Goal: Information Seeking & Learning: Find specific page/section

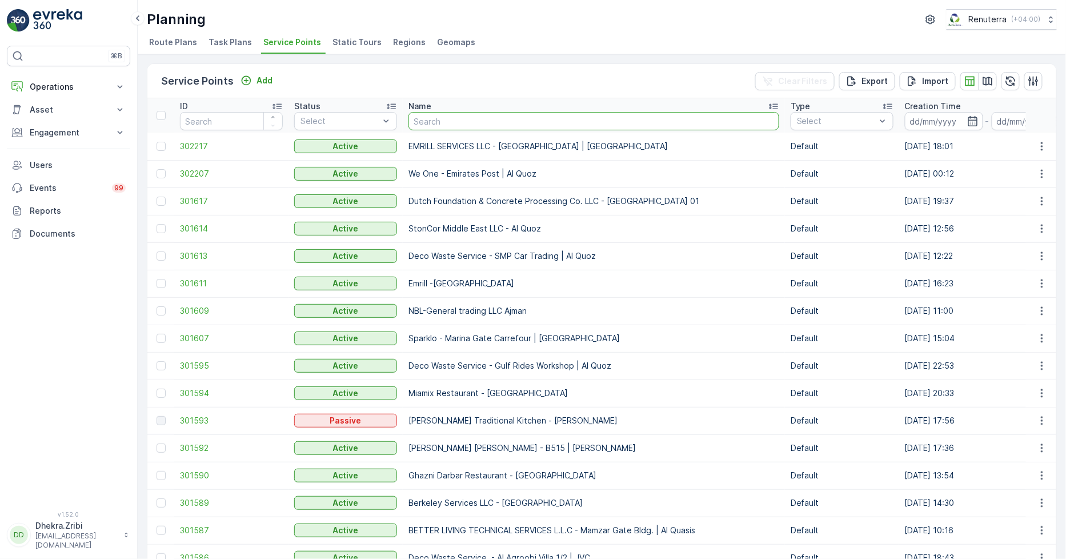
click at [476, 117] on input "text" at bounding box center [594, 121] width 371 height 18
type input "S"
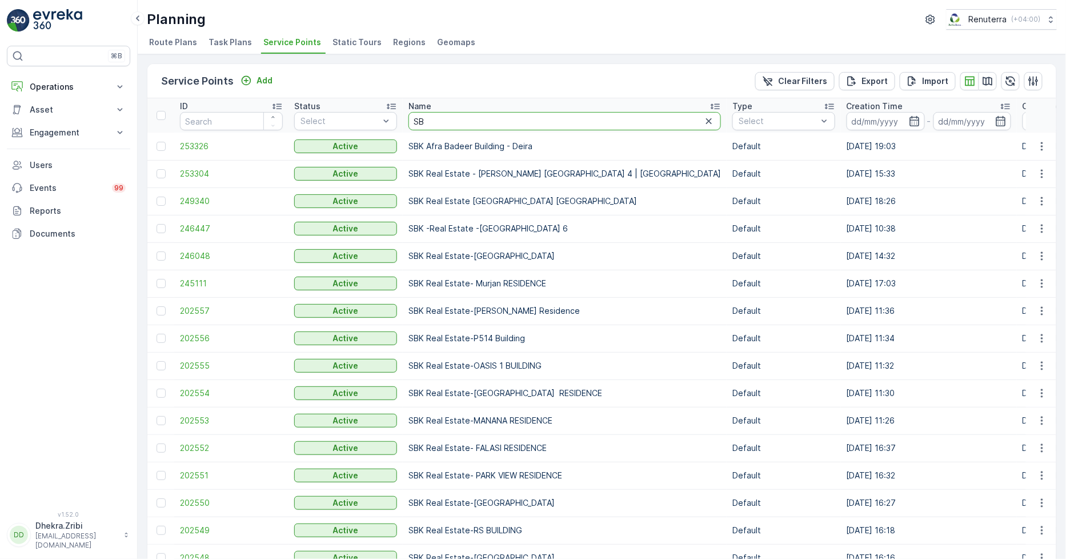
click at [485, 118] on input "SB" at bounding box center [565, 121] width 313 height 18
type input "SBK"
drag, startPoint x: 437, startPoint y: 110, endPoint x: 442, endPoint y: 122, distance: 13.1
click at [437, 111] on th "Name SBK" at bounding box center [565, 115] width 324 height 34
click at [442, 122] on input "SBK" at bounding box center [565, 121] width 313 height 18
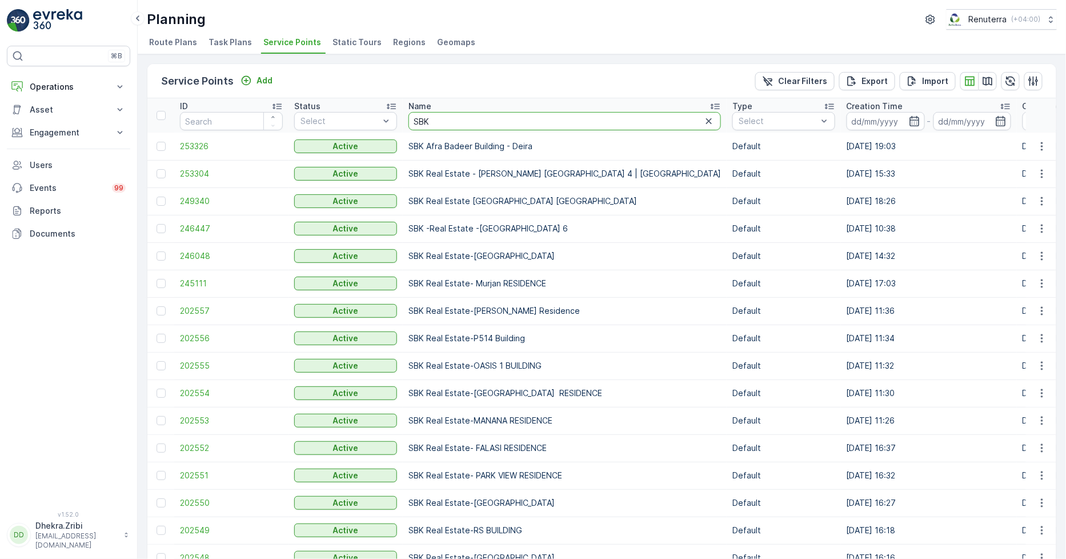
type input "SBK"
click at [441, 153] on td "SBK Afra Badeer Building - Deira" at bounding box center [565, 146] width 324 height 27
click at [435, 125] on input "SBK" at bounding box center [565, 121] width 313 height 18
type input "SBK REa"
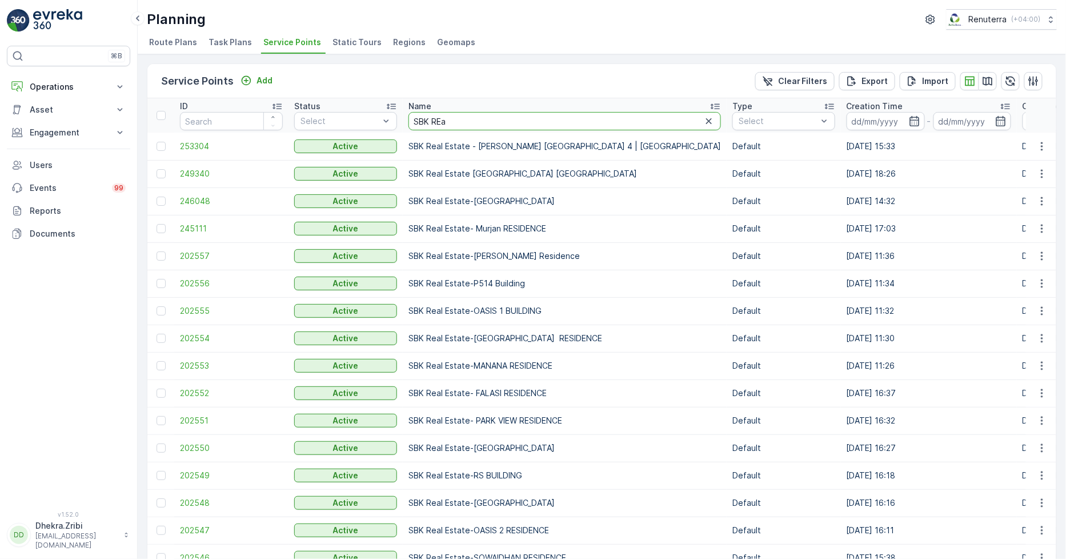
click at [451, 120] on input "SBK REa" at bounding box center [565, 121] width 313 height 18
type input "SBK REal"
click at [449, 124] on input "SBK REal" at bounding box center [565, 121] width 313 height 18
type input "SBK REal"
click at [460, 123] on input "SBK REal" at bounding box center [565, 121] width 313 height 18
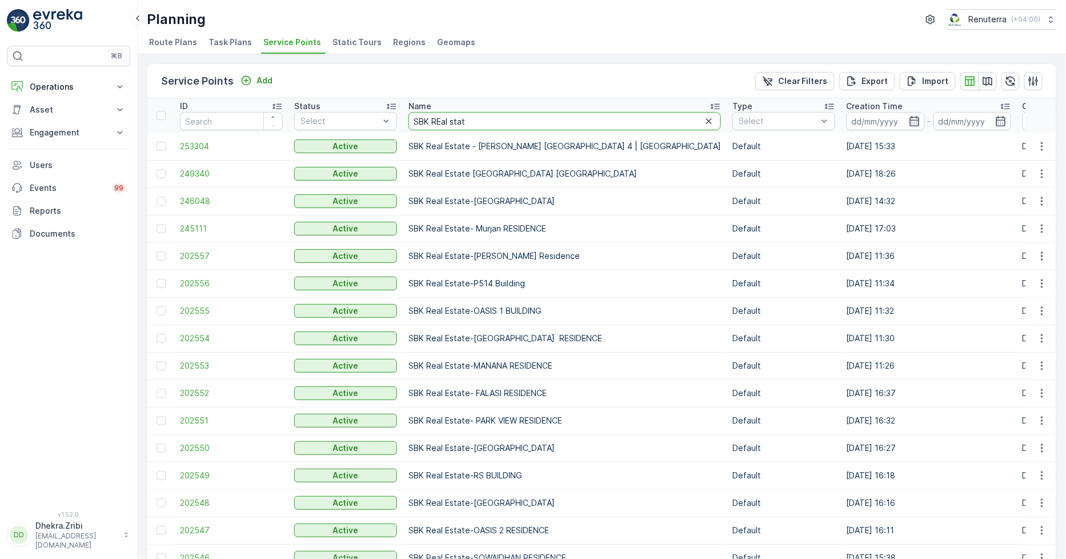
type input "SBK REal state"
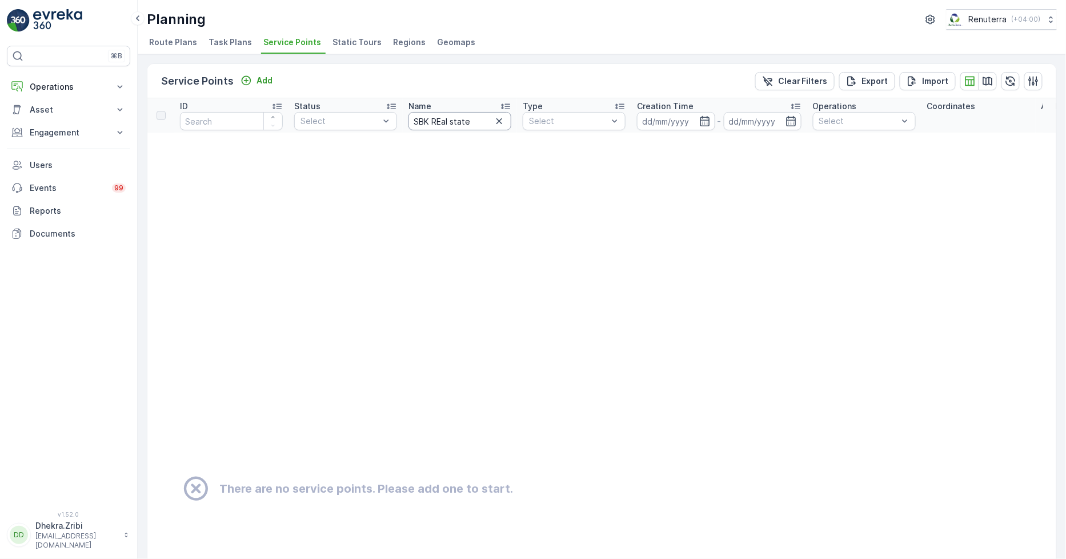
click at [482, 125] on input "SBK REal state" at bounding box center [460, 121] width 103 height 18
type input "SBK REal sta"
click at [473, 121] on input "SBK REal sta" at bounding box center [460, 121] width 103 height 18
type input "SBK REal st"
click at [440, 117] on input "SBK REal st" at bounding box center [460, 121] width 103 height 18
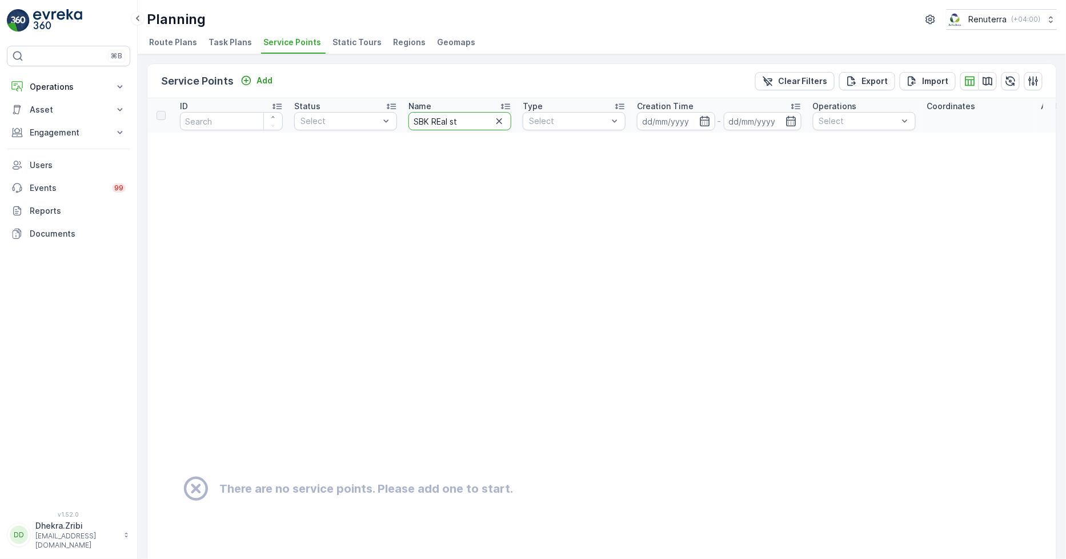
click at [439, 118] on input "SBK REal st" at bounding box center [460, 121] width 103 height 18
click at [440, 118] on input "SBK REal st" at bounding box center [460, 121] width 103 height 18
click at [466, 121] on input "SBK REal st" at bounding box center [460, 121] width 103 height 18
drag, startPoint x: 466, startPoint y: 121, endPoint x: 438, endPoint y: 120, distance: 28.0
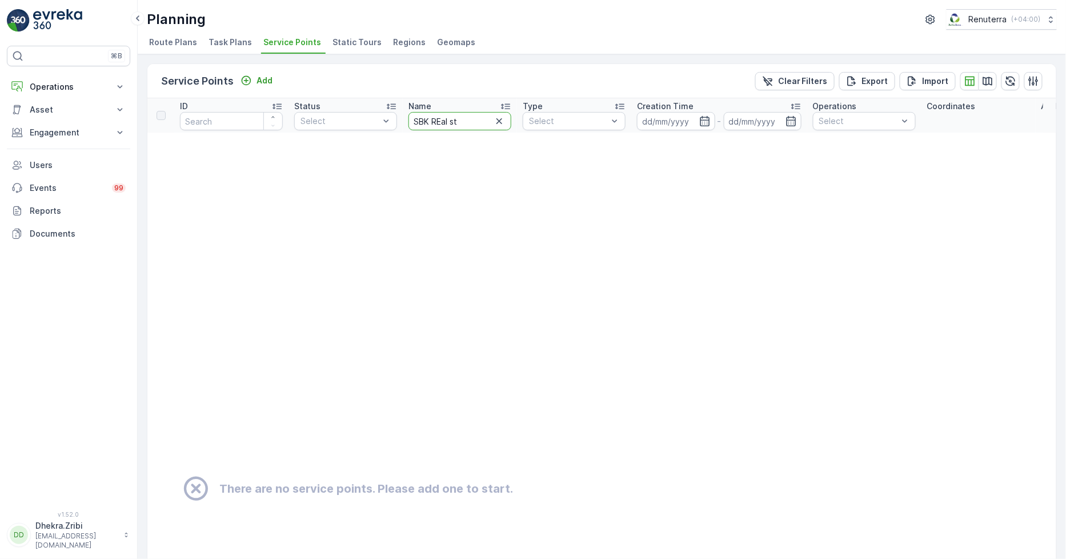
click at [438, 120] on input "SBK REal st" at bounding box center [460, 121] width 103 height 18
type input "SBK Real sta"
click at [495, 121] on icon "button" at bounding box center [499, 120] width 11 height 11
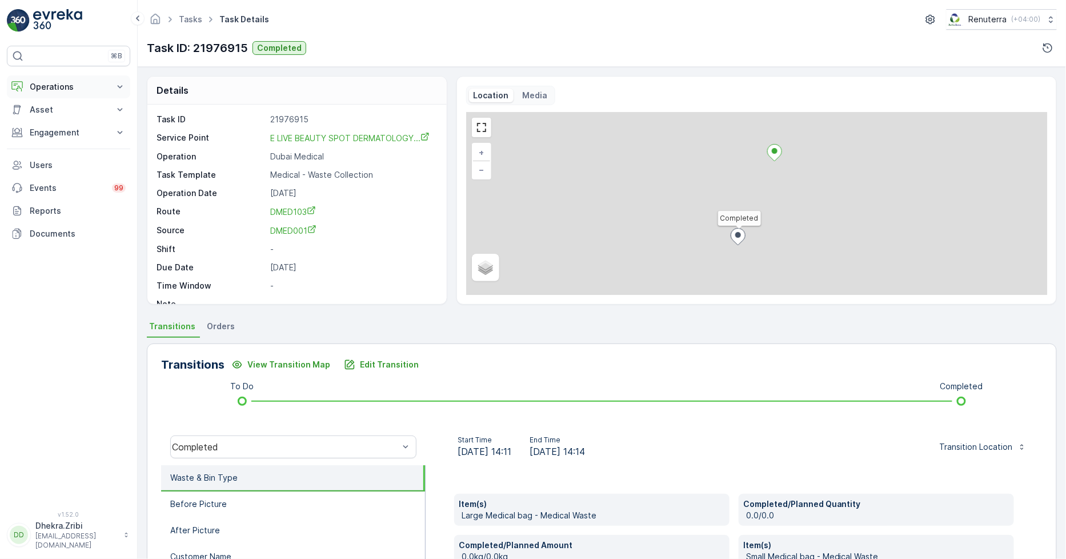
click at [33, 88] on p "Operations" at bounding box center [69, 86] width 78 height 11
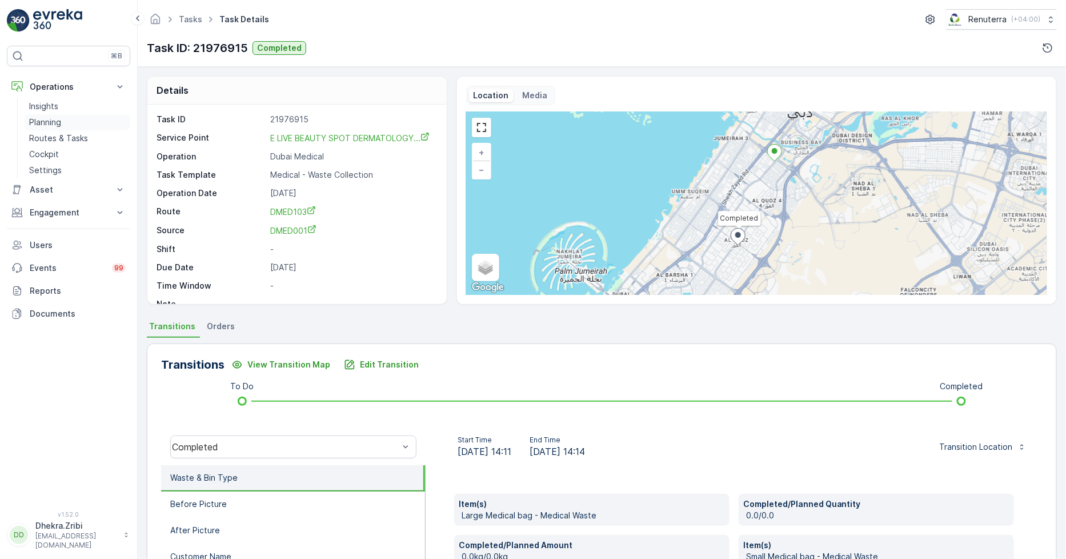
click at [59, 124] on p "Planning" at bounding box center [45, 122] width 32 height 11
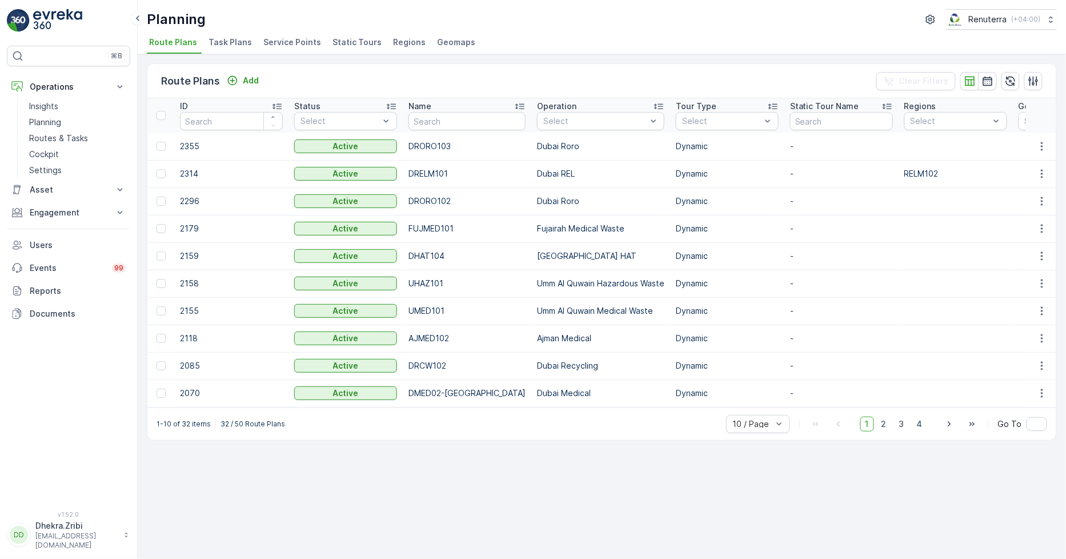
click at [295, 41] on span "Service Points" at bounding box center [292, 42] width 58 height 11
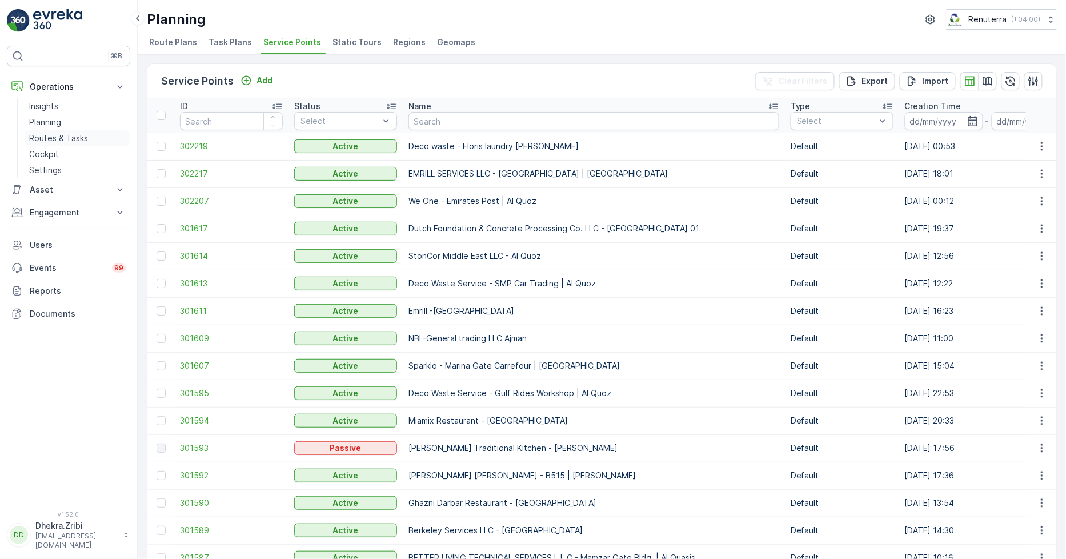
click at [54, 138] on p "Routes & Tasks" at bounding box center [58, 138] width 59 height 11
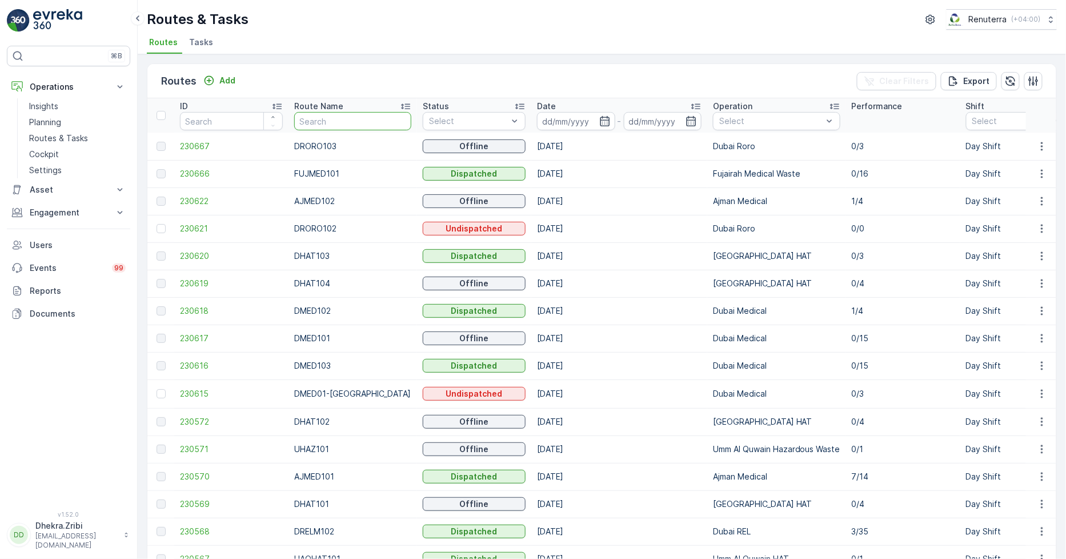
click at [330, 121] on input "text" at bounding box center [352, 121] width 117 height 18
type input "hat"
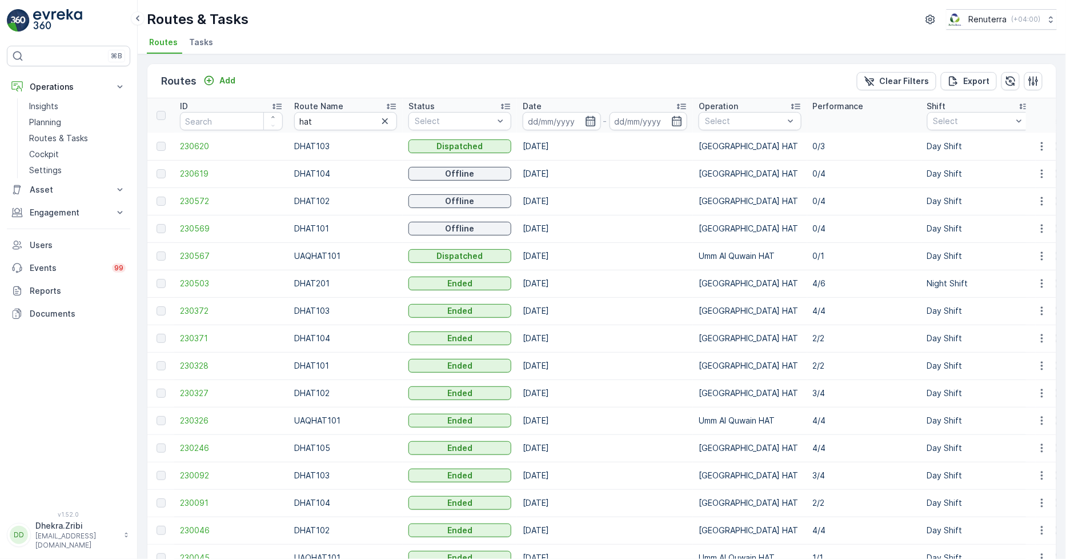
click at [593, 120] on icon "button" at bounding box center [591, 121] width 10 height 10
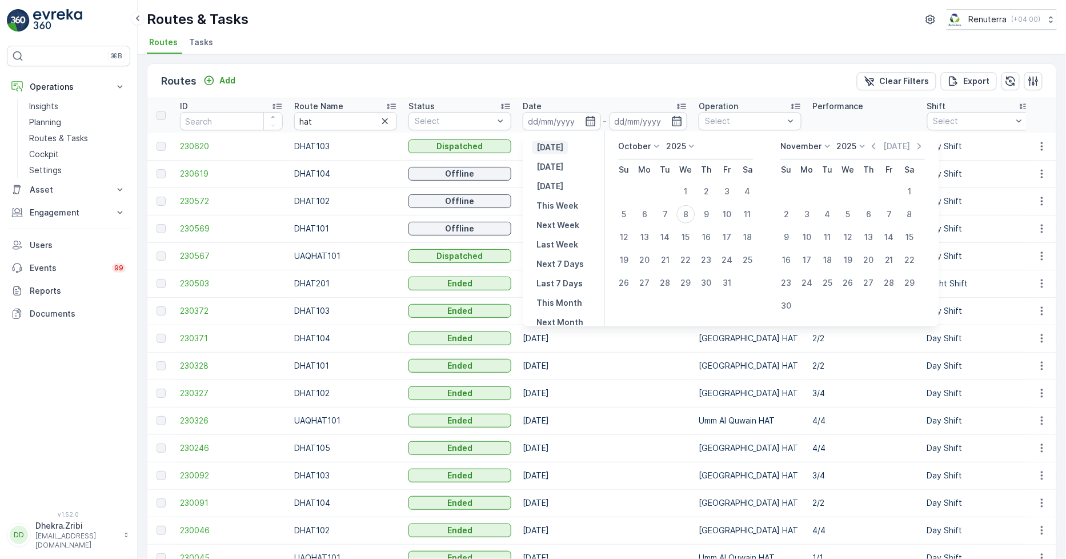
click at [559, 146] on p "[DATE]" at bounding box center [550, 147] width 27 height 11
type input "[DATE]"
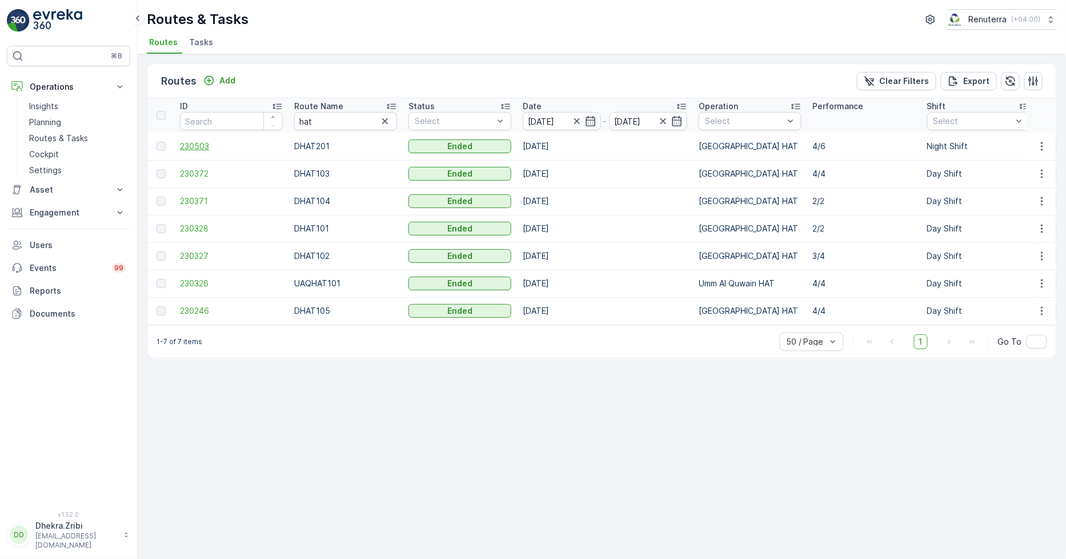
click at [198, 149] on span "230503" at bounding box center [231, 146] width 103 height 11
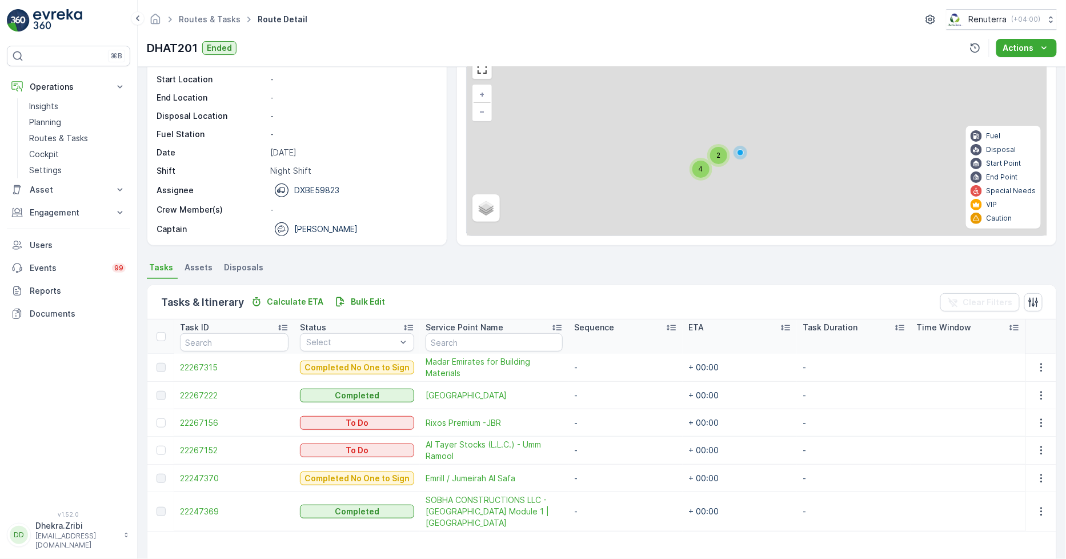
scroll to position [174, 0]
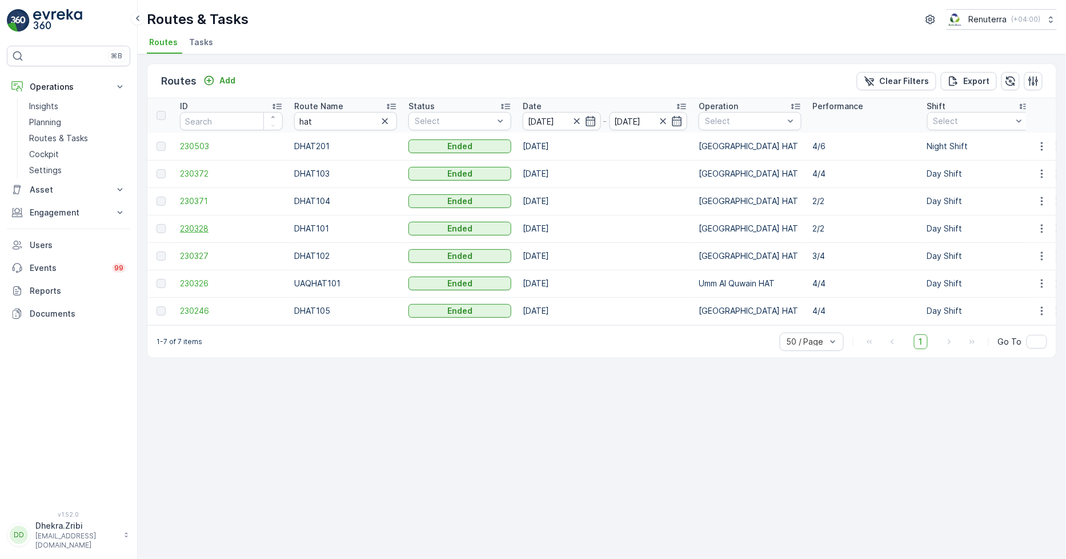
click at [203, 223] on span "230328" at bounding box center [231, 228] width 103 height 11
click at [197, 231] on span "230328" at bounding box center [231, 228] width 103 height 11
click at [186, 258] on span "230327" at bounding box center [231, 255] width 103 height 11
click at [356, 117] on input "hat" at bounding box center [345, 121] width 103 height 18
click at [355, 118] on input "hat" at bounding box center [345, 121] width 103 height 18
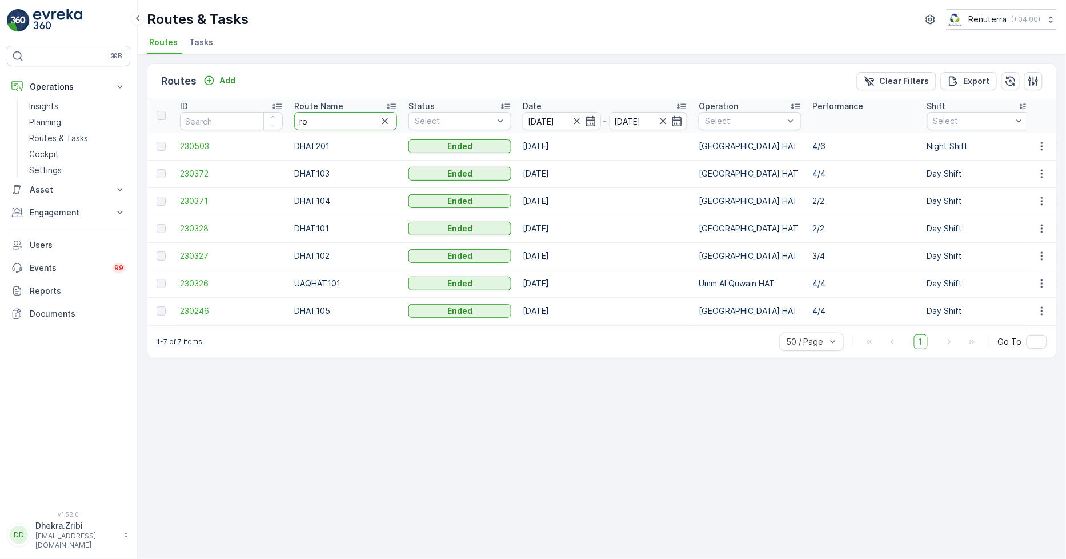
type input "roo"
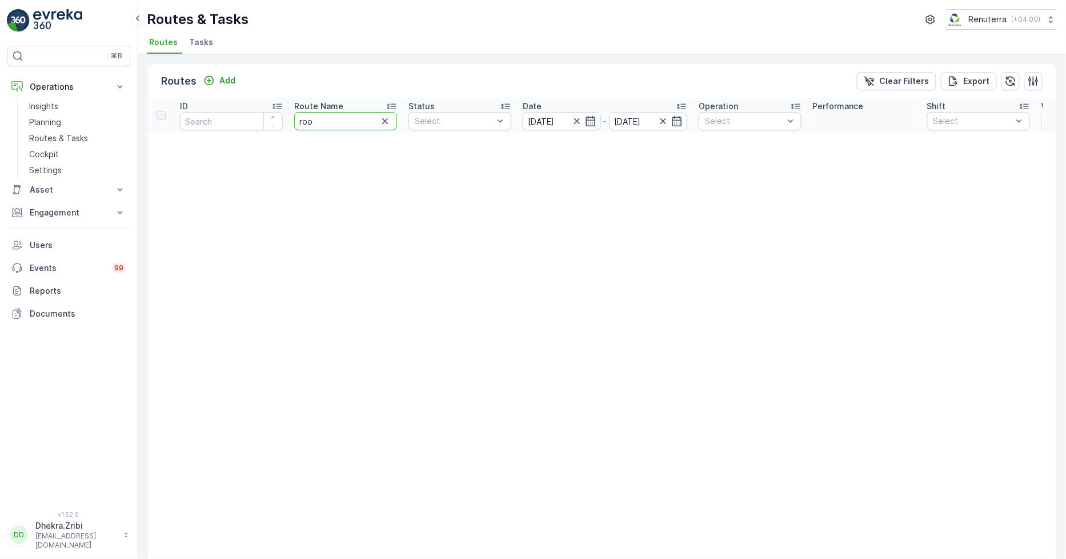
click at [331, 121] on input "roo" at bounding box center [345, 121] width 103 height 18
click at [330, 121] on input "roo" at bounding box center [345, 121] width 103 height 18
click at [310, 124] on input "roo" at bounding box center [345, 121] width 103 height 18
type input "roro"
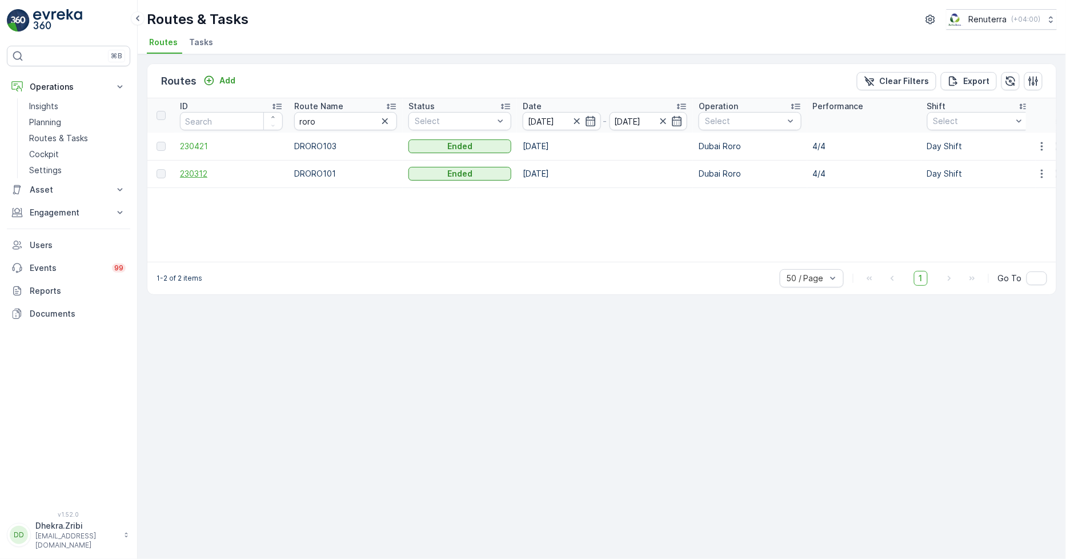
click at [189, 175] on span "230312" at bounding box center [231, 173] width 103 height 11
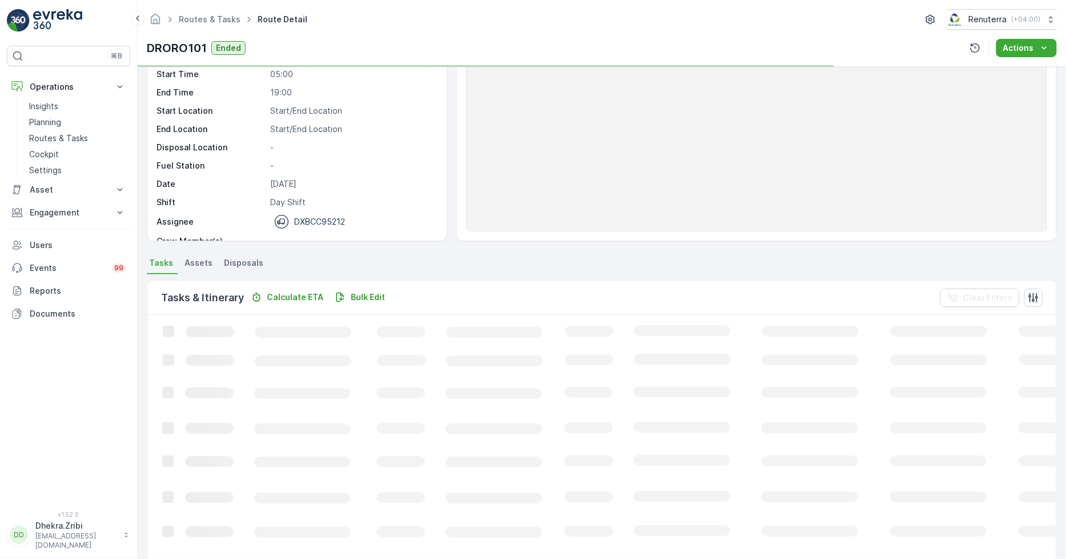
scroll to position [127, 0]
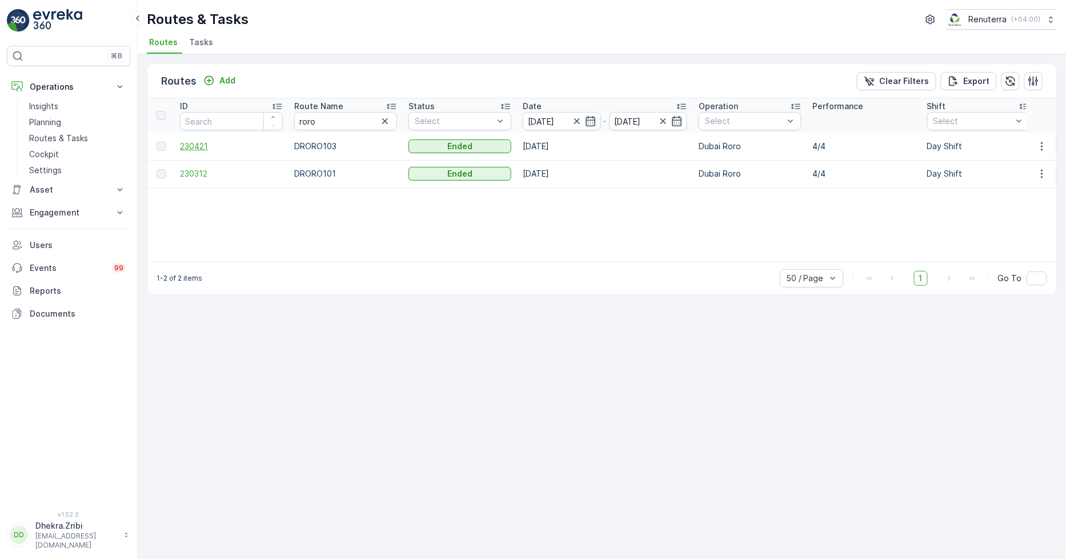
click at [195, 147] on span "230421" at bounding box center [231, 146] width 103 height 11
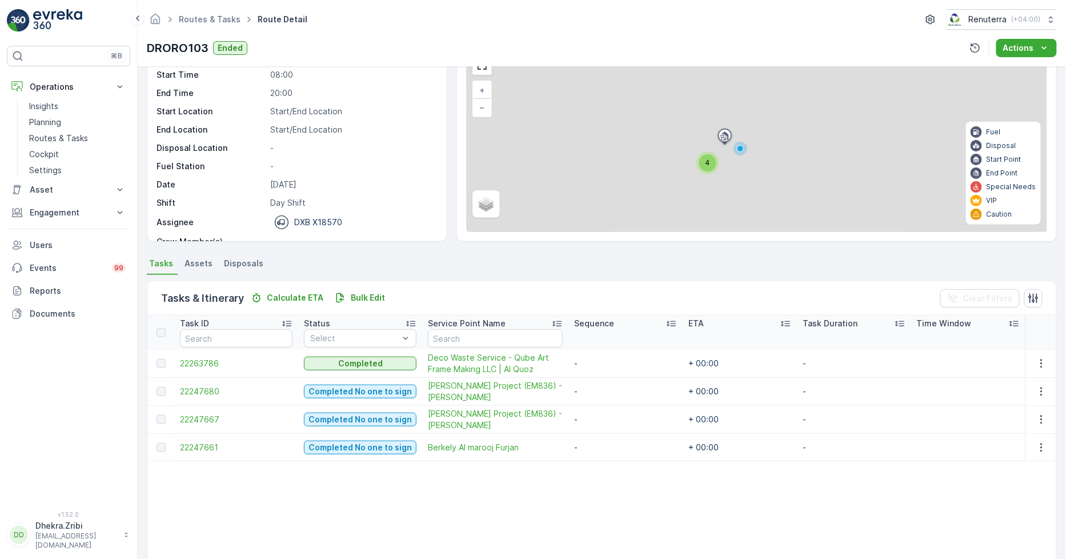
scroll to position [63, 0]
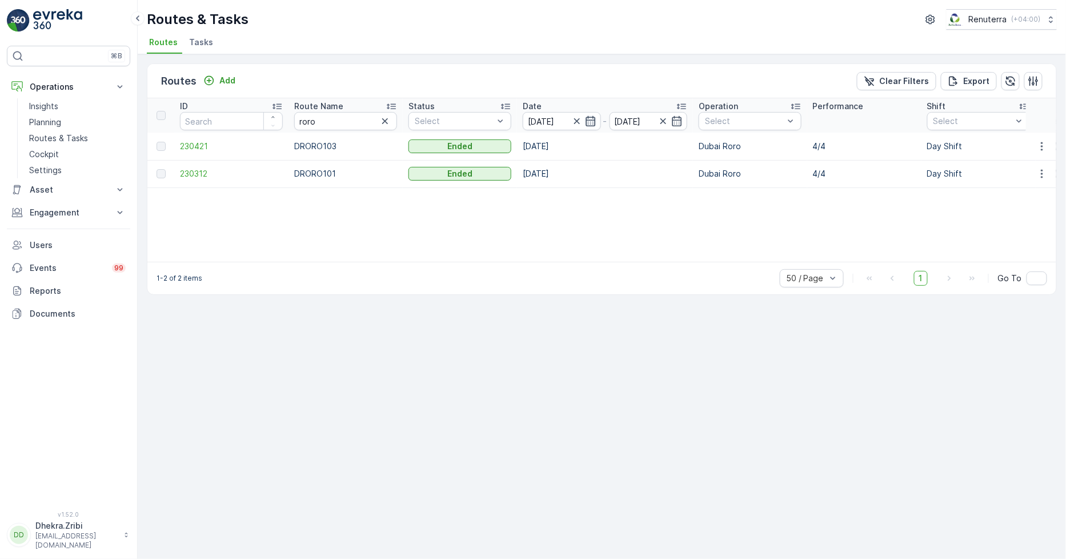
click at [585, 123] on icon "button" at bounding box center [590, 120] width 11 height 11
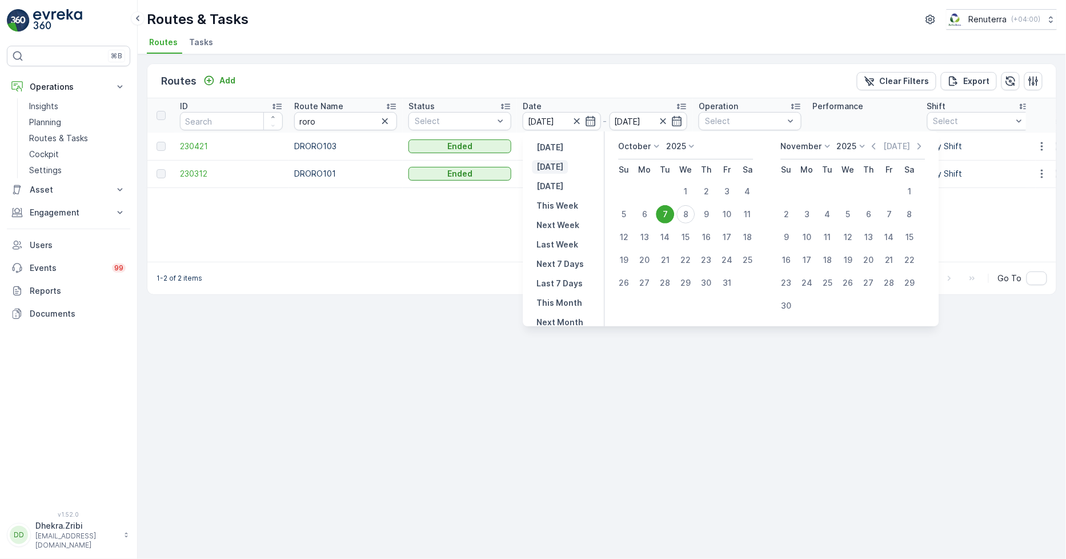
click at [549, 167] on p "[DATE]" at bounding box center [550, 166] width 27 height 11
type input "[DATE]"
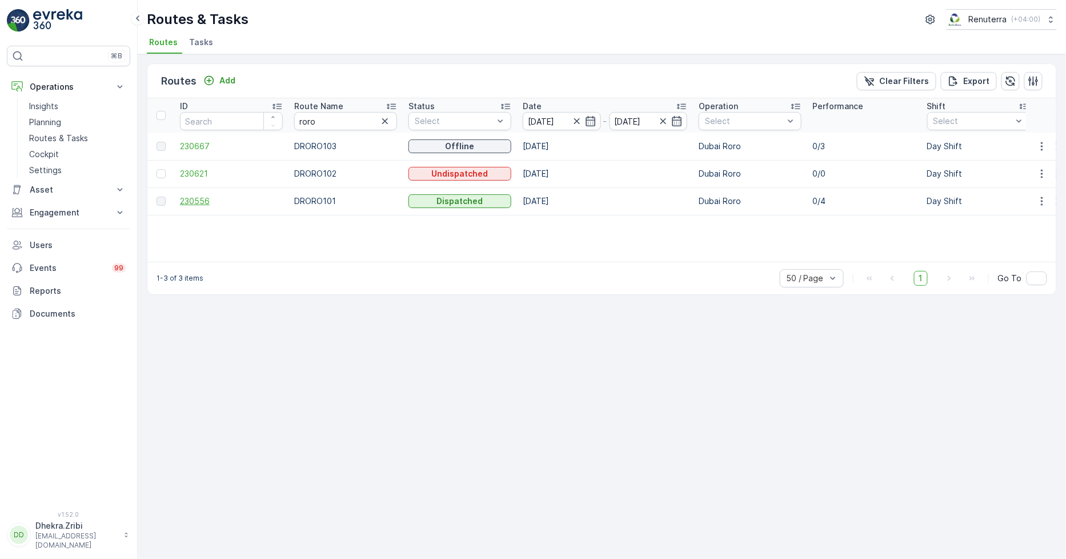
click at [194, 195] on span "230556" at bounding box center [231, 200] width 103 height 11
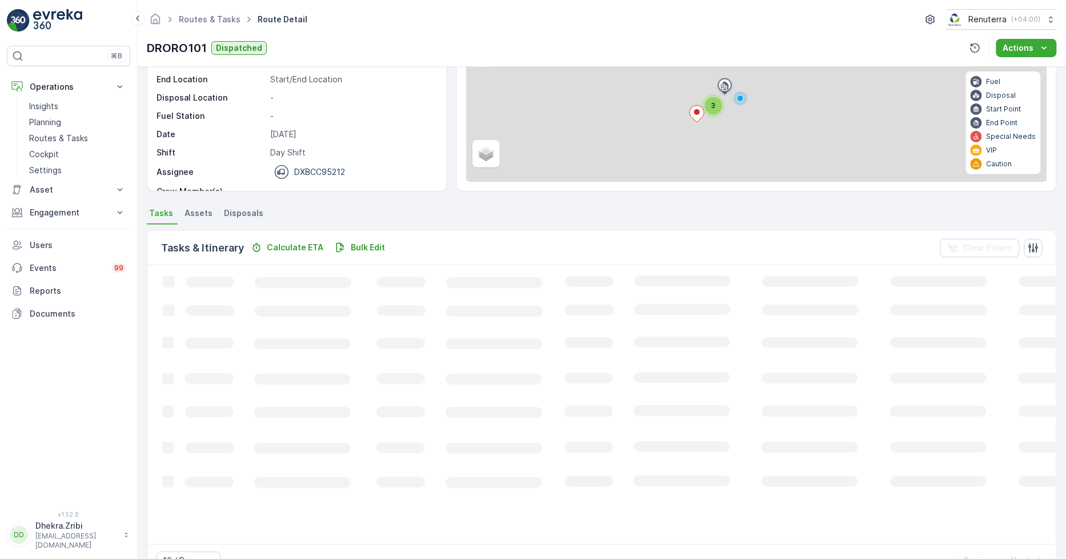
scroll to position [127, 0]
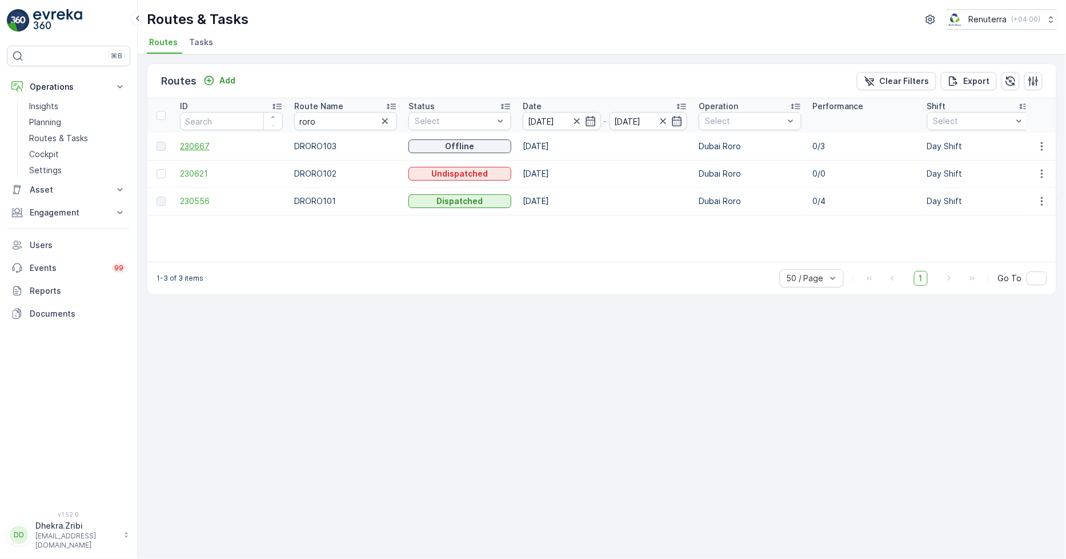
click at [203, 147] on span "230667" at bounding box center [231, 146] width 103 height 11
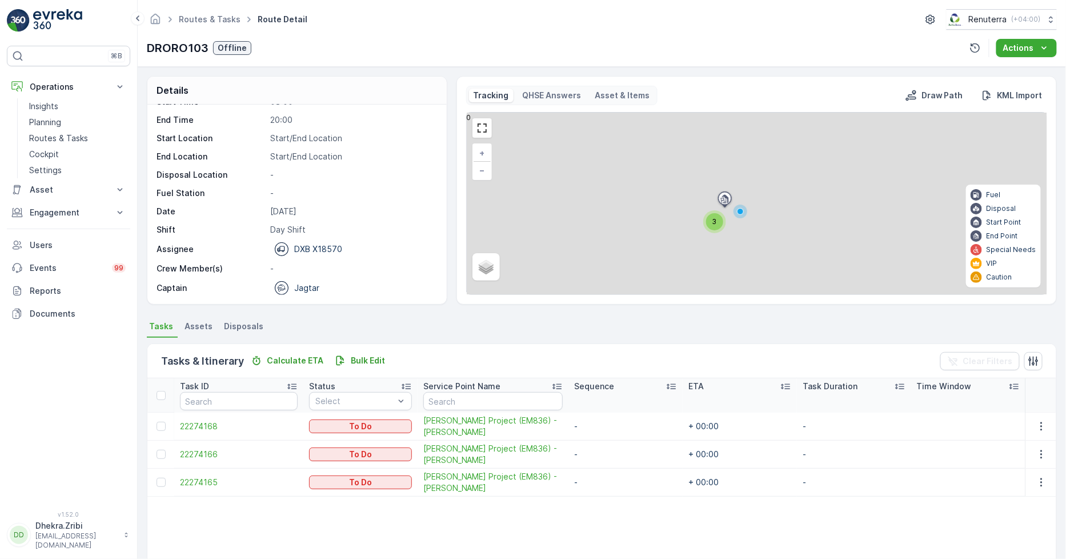
scroll to position [63, 0]
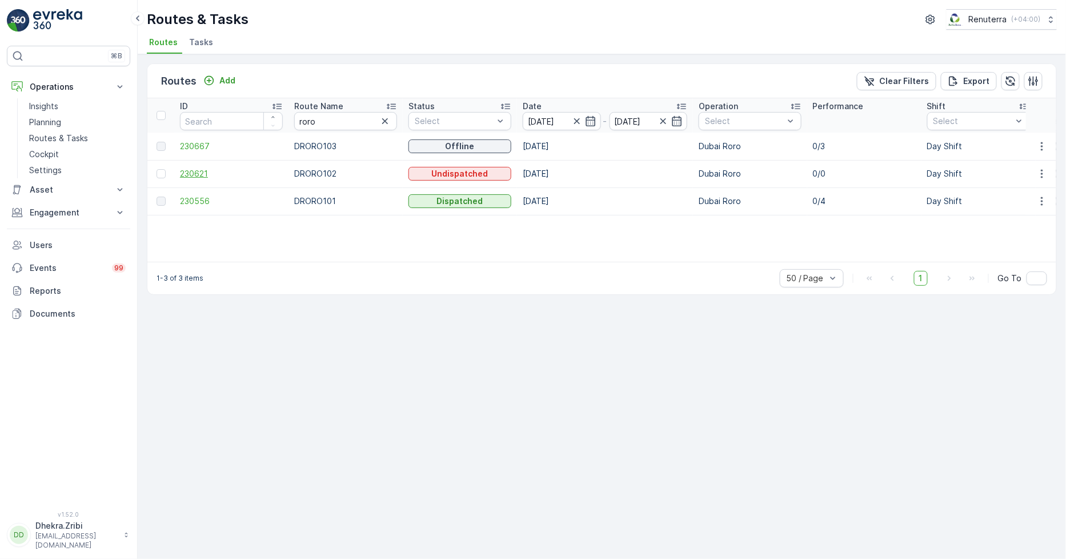
click at [187, 171] on span "230621" at bounding box center [231, 173] width 103 height 11
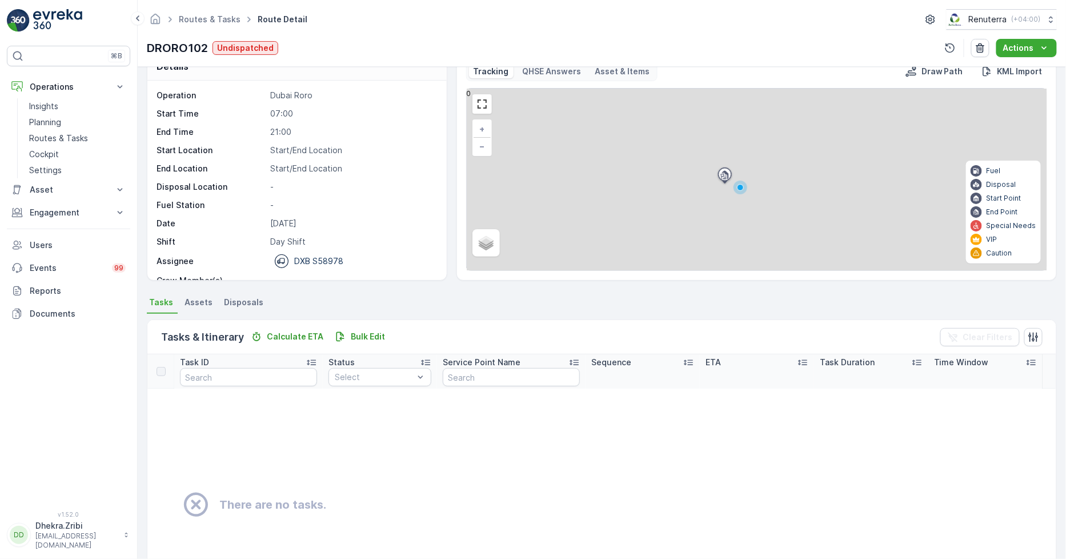
scroll to position [127, 0]
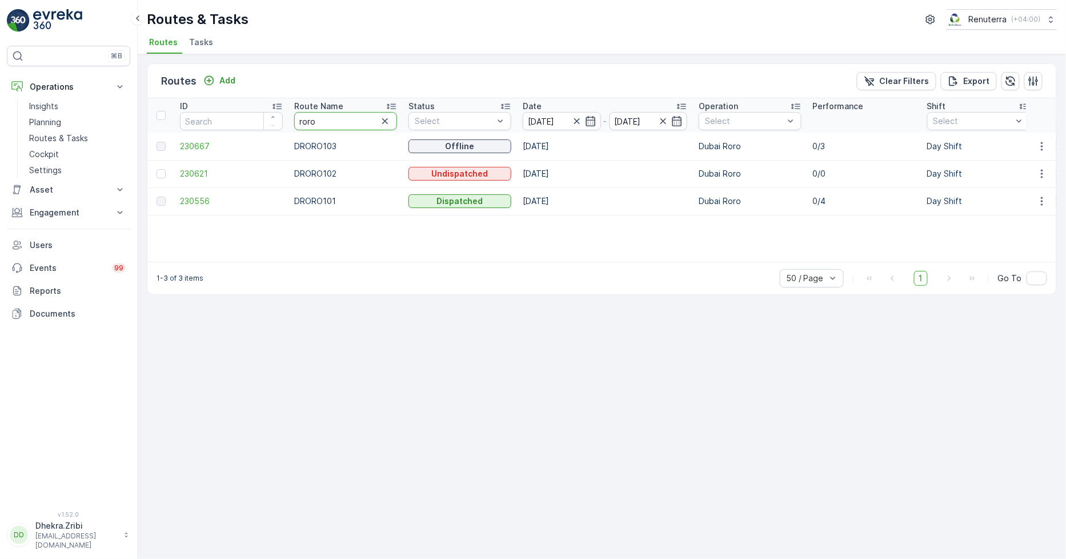
click at [357, 122] on input "roro" at bounding box center [345, 121] width 103 height 18
type input "hat"
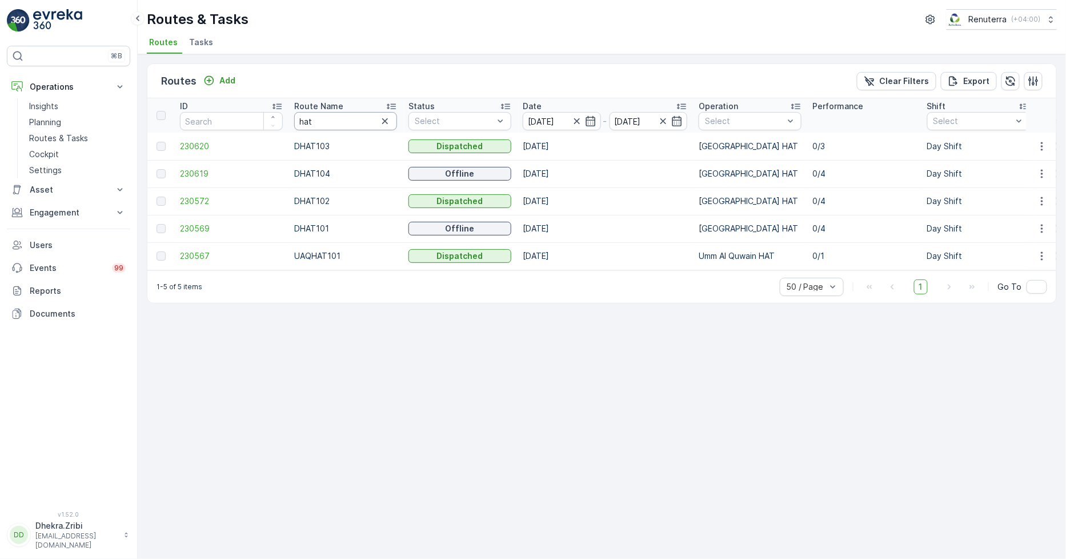
click at [327, 122] on input "hat" at bounding box center [345, 121] width 103 height 18
type input "med"
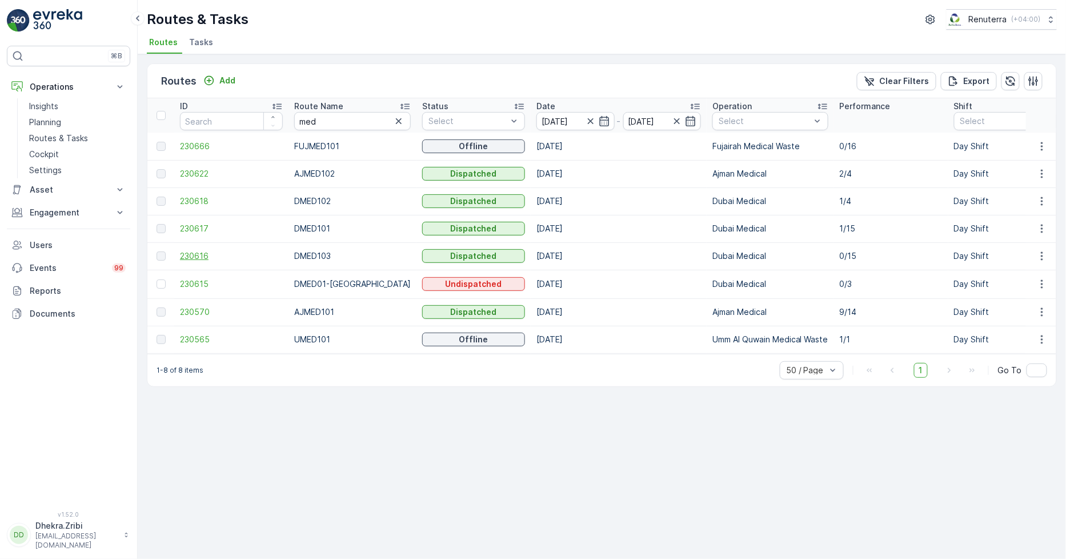
click at [200, 260] on span "230616" at bounding box center [231, 255] width 103 height 11
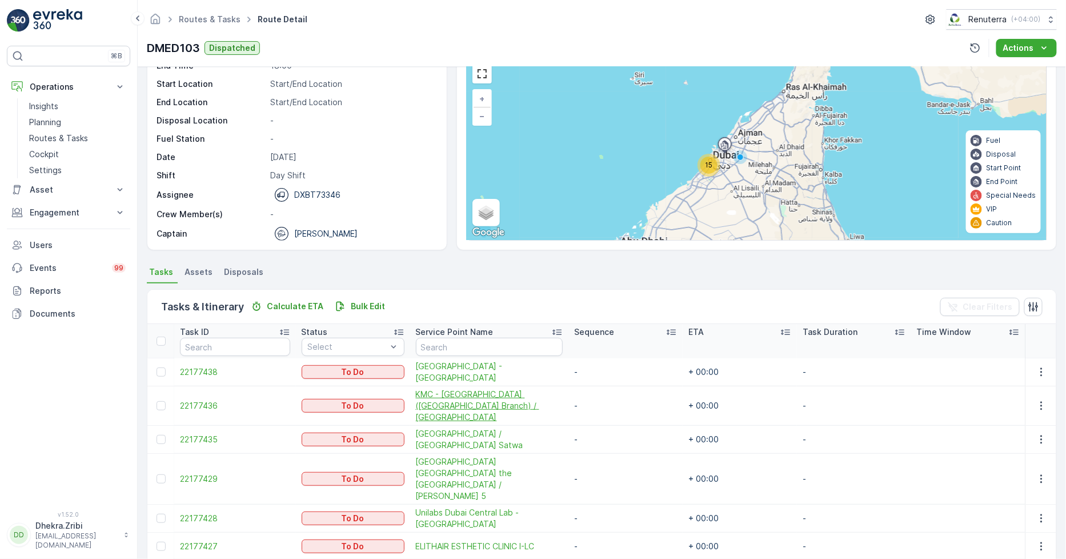
scroll to position [127, 0]
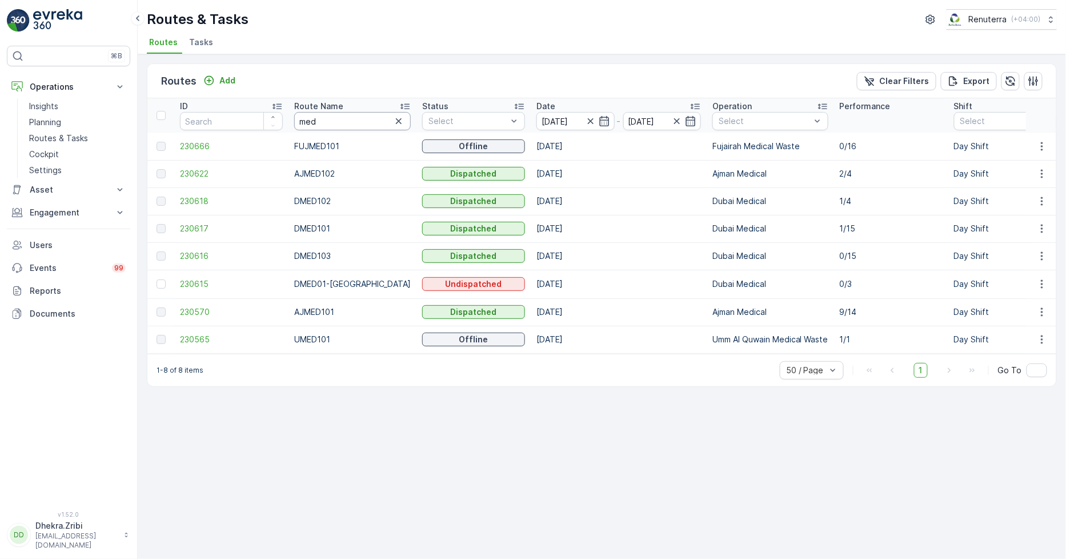
click at [327, 119] on input "med" at bounding box center [352, 121] width 117 height 18
click at [326, 118] on input "med" at bounding box center [352, 121] width 117 height 18
click at [309, 119] on input "med" at bounding box center [352, 121] width 117 height 18
type input "Rc"
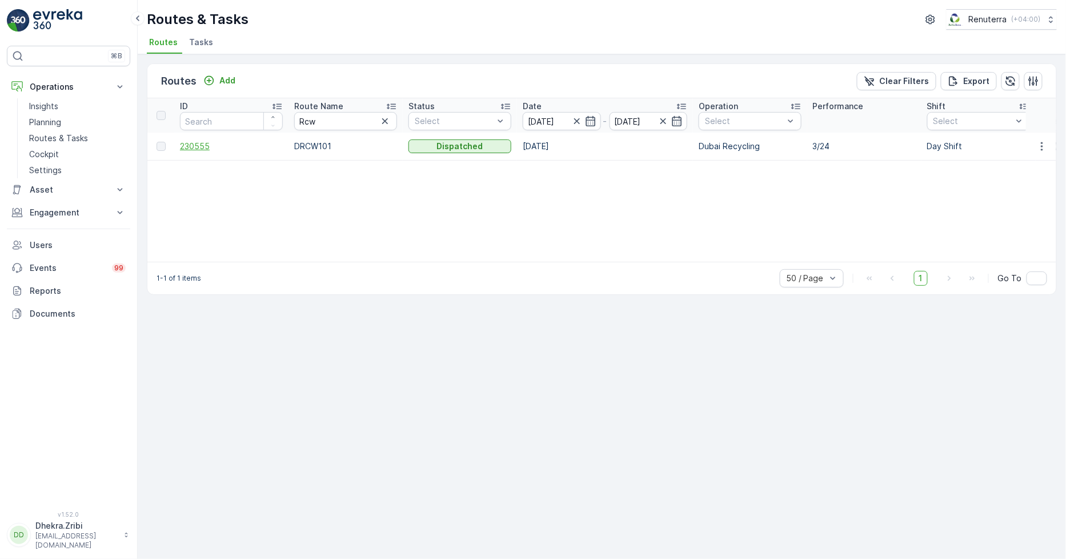
click at [207, 146] on span "230555" at bounding box center [231, 146] width 103 height 11
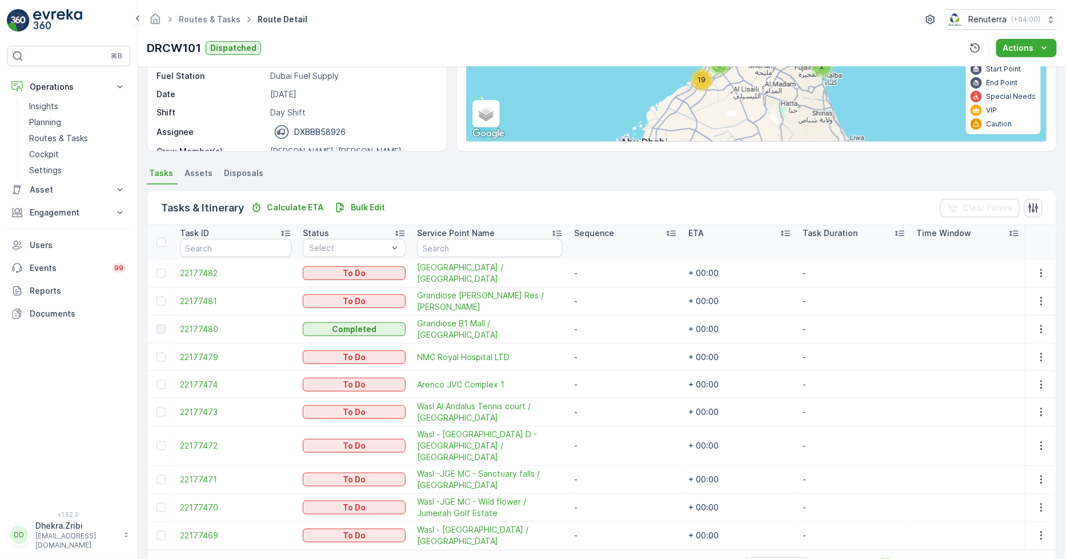
scroll to position [179, 0]
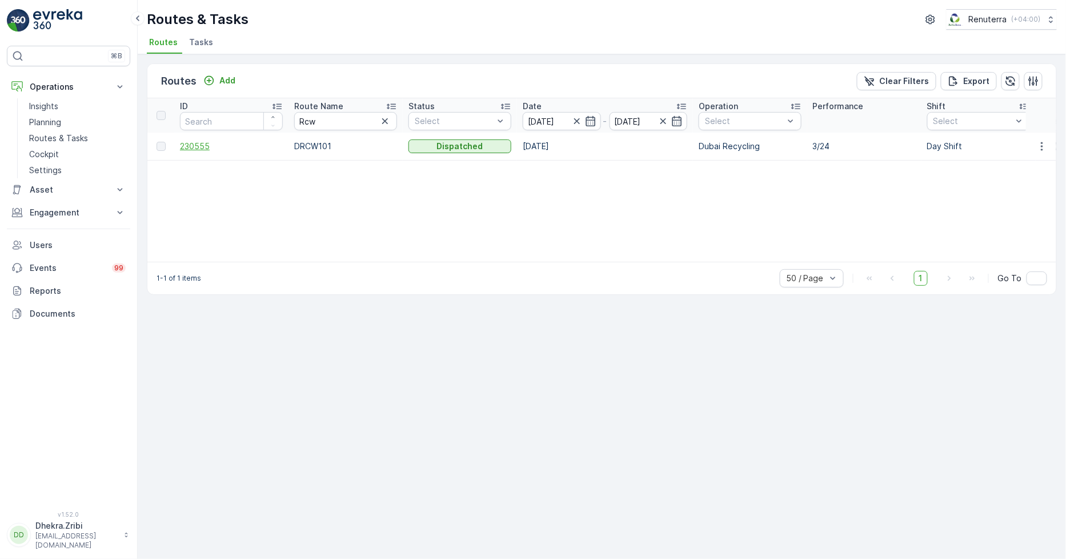
click at [191, 147] on span "230555" at bounding box center [231, 146] width 103 height 11
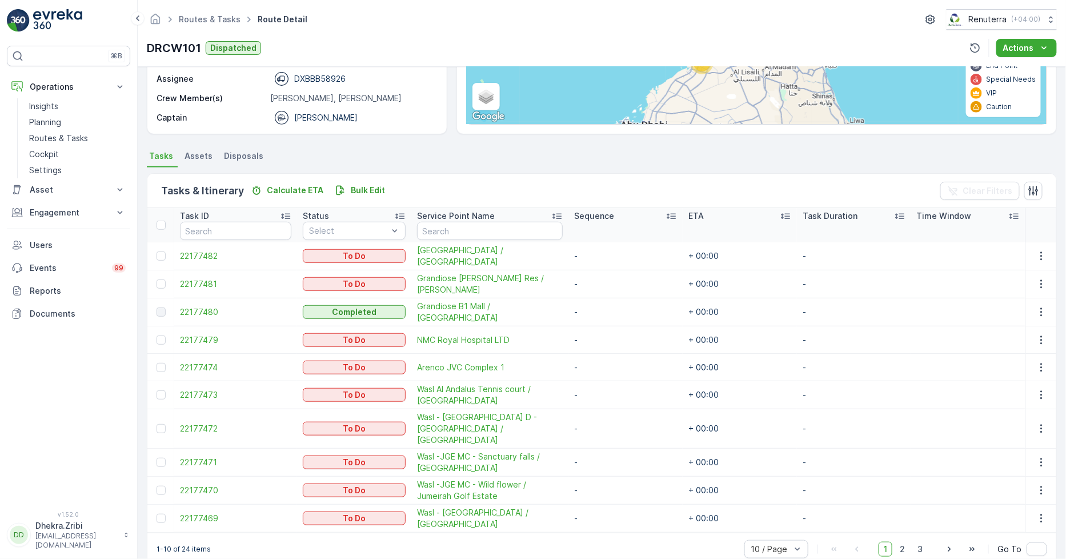
scroll to position [179, 0]
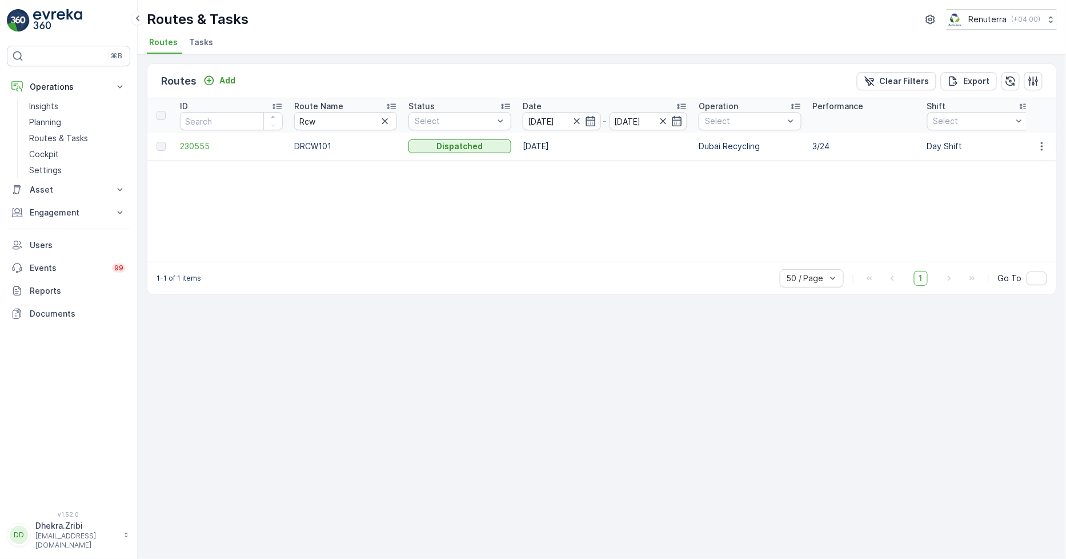
click at [385, 116] on button "button" at bounding box center [385, 121] width 14 height 14
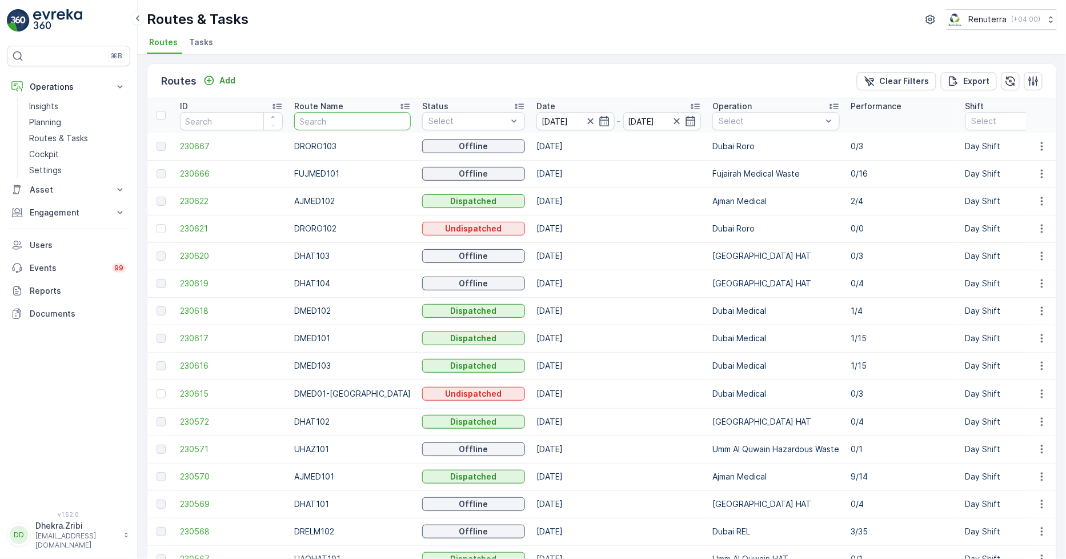
click at [355, 128] on input "text" at bounding box center [352, 121] width 117 height 18
click at [198, 146] on span "230667" at bounding box center [231, 146] width 103 height 11
click at [204, 145] on span "230667" at bounding box center [231, 146] width 103 height 11
